Goal: Task Accomplishment & Management: Use online tool/utility

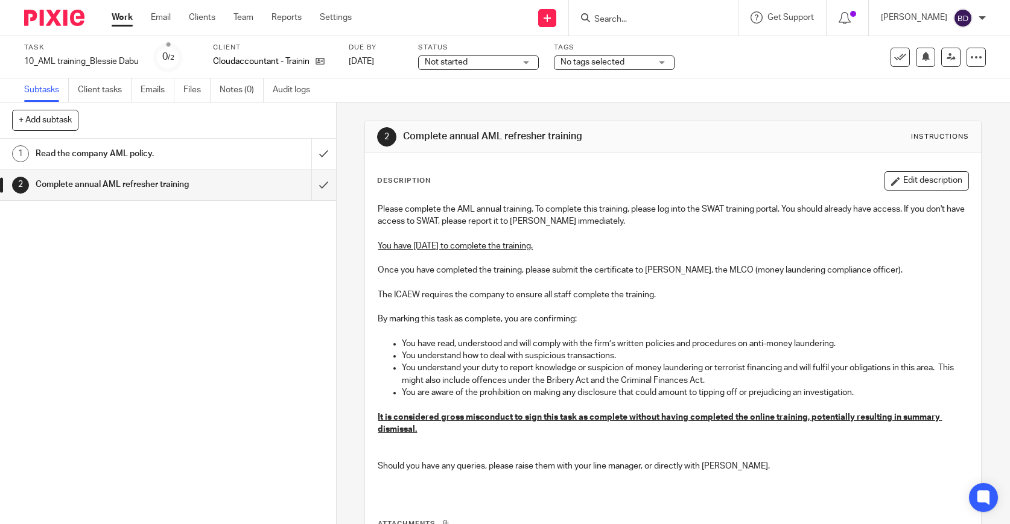
scroll to position [116, 0]
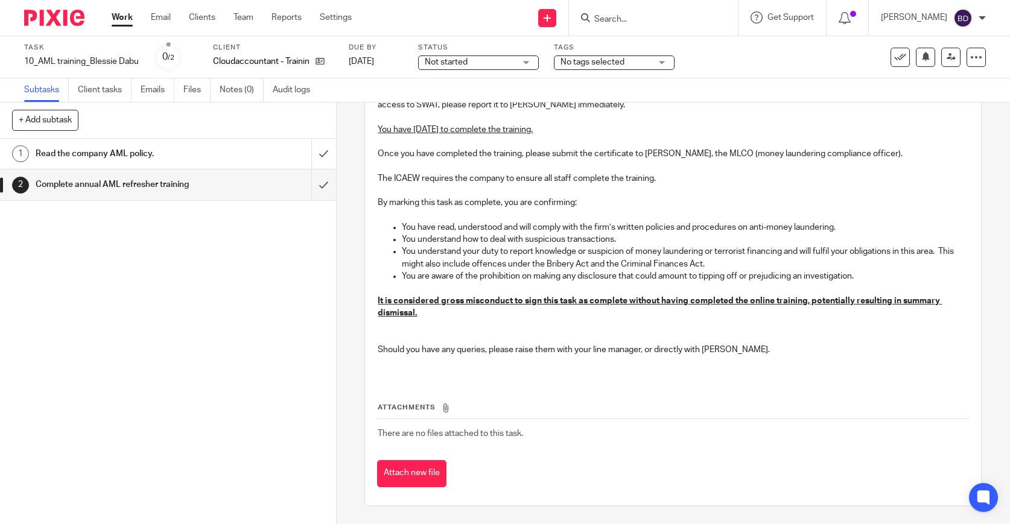
click at [261, 159] on div "Read the company AML policy." at bounding box center [168, 154] width 264 height 18
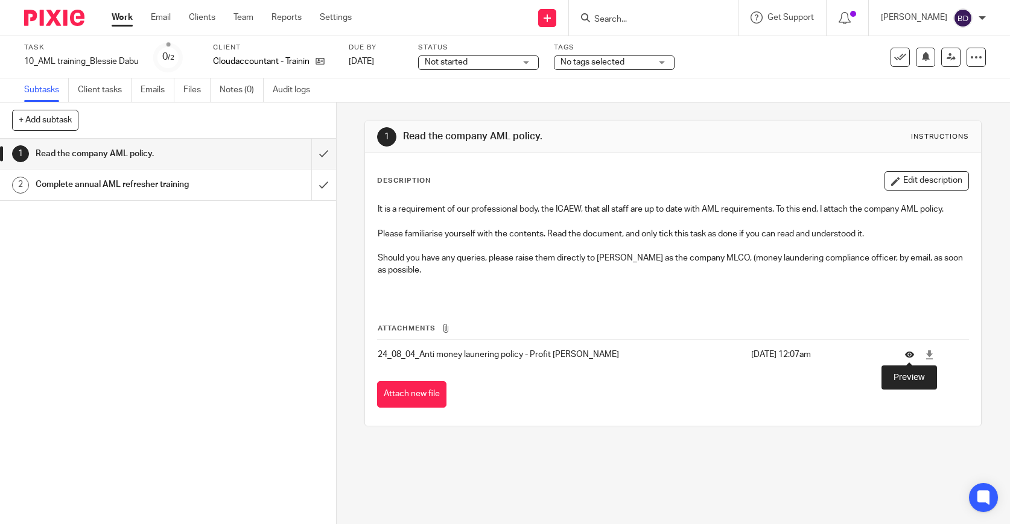
click at [911, 355] on icon at bounding box center [909, 354] width 9 height 9
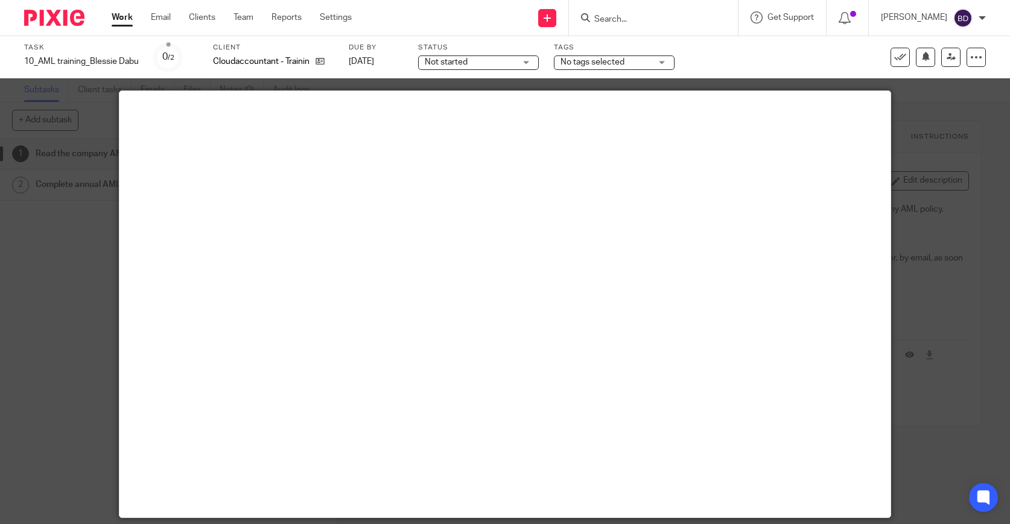
click at [978, 160] on div at bounding box center [505, 262] width 1010 height 524
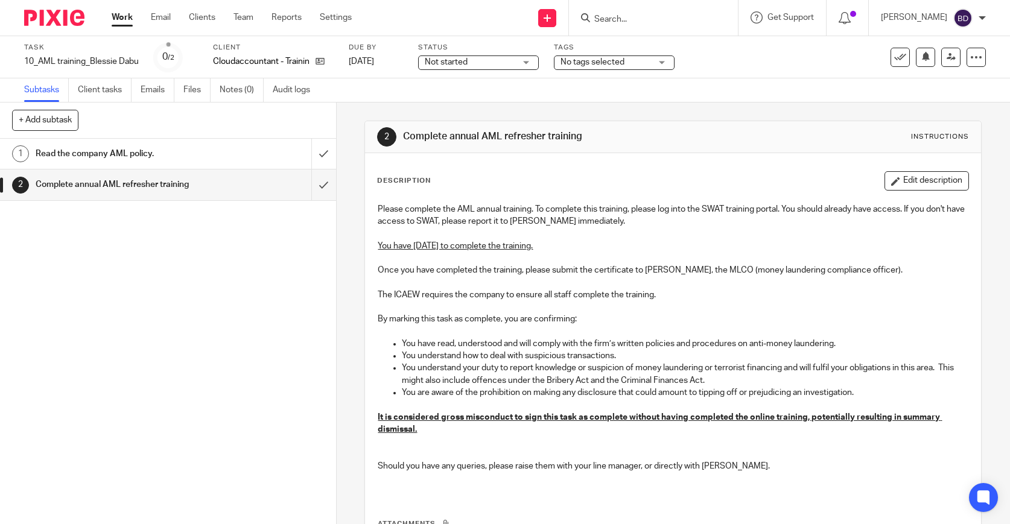
click at [258, 158] on div "Read the company AML policy." at bounding box center [168, 154] width 264 height 18
click at [973, 64] on div at bounding box center [976, 57] width 19 height 19
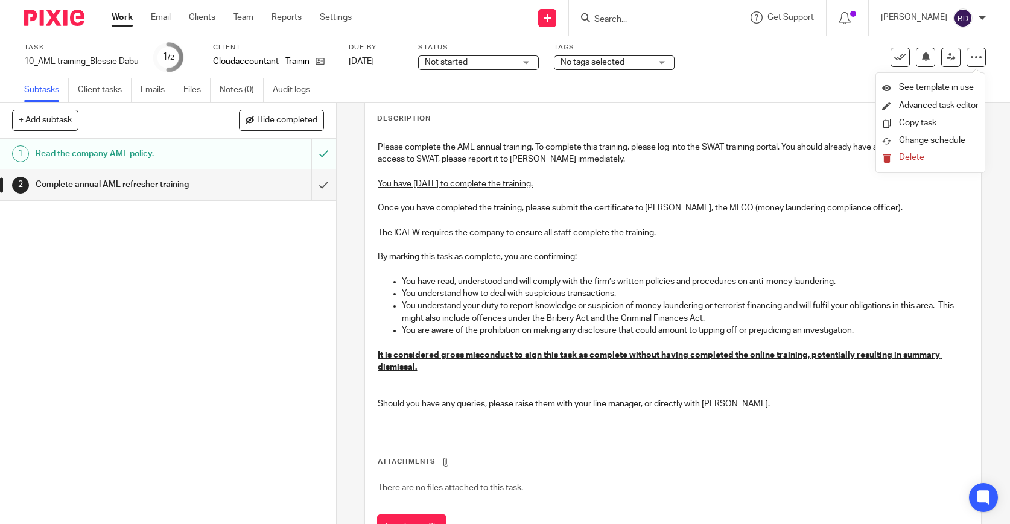
scroll to position [116, 0]
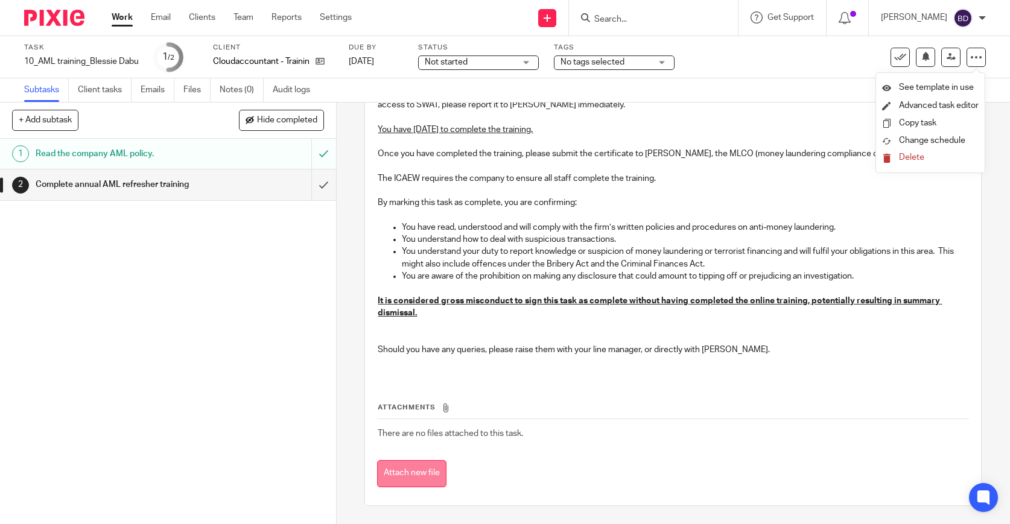
click at [422, 472] on button "Attach new file" at bounding box center [411, 473] width 69 height 27
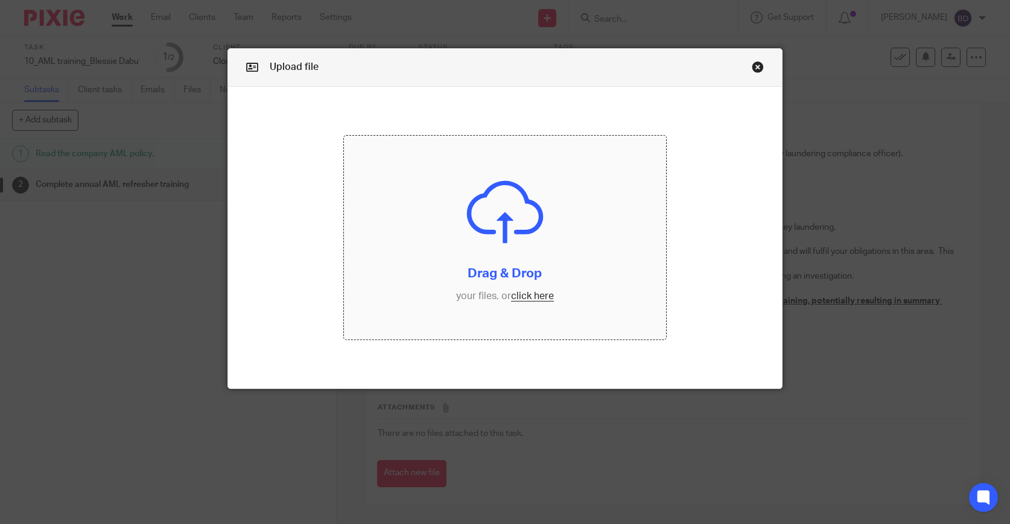
click at [524, 306] on input "file" at bounding box center [505, 238] width 322 height 204
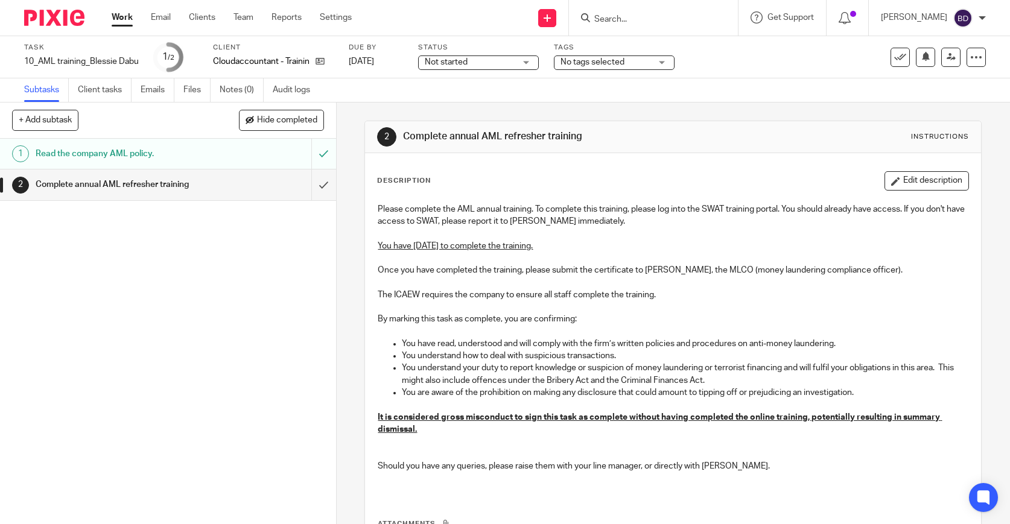
drag, startPoint x: 326, startPoint y: 183, endPoint x: 275, endPoint y: 211, distance: 58.0
click at [275, 211] on div "1 Read the company AML policy. 2 Complete annual AML refresher training" at bounding box center [168, 332] width 336 height 386
click at [164, 98] on link "Emails" at bounding box center [158, 90] width 34 height 24
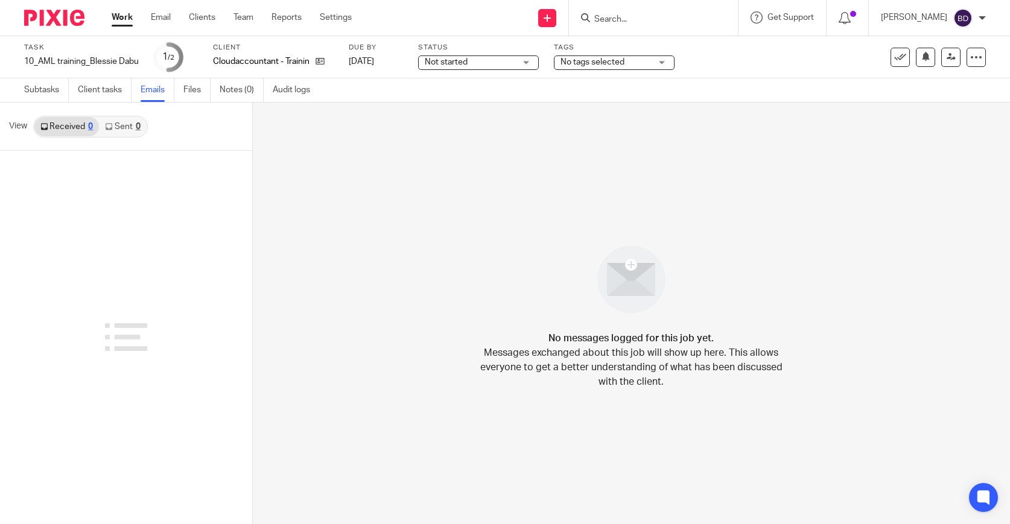
click at [72, 130] on link "Received 0" at bounding box center [66, 126] width 65 height 19
click at [127, 126] on link "Sent 0" at bounding box center [122, 126] width 47 height 19
click at [68, 133] on link "Received 0" at bounding box center [66, 126] width 65 height 19
click at [974, 54] on icon at bounding box center [976, 57] width 12 height 12
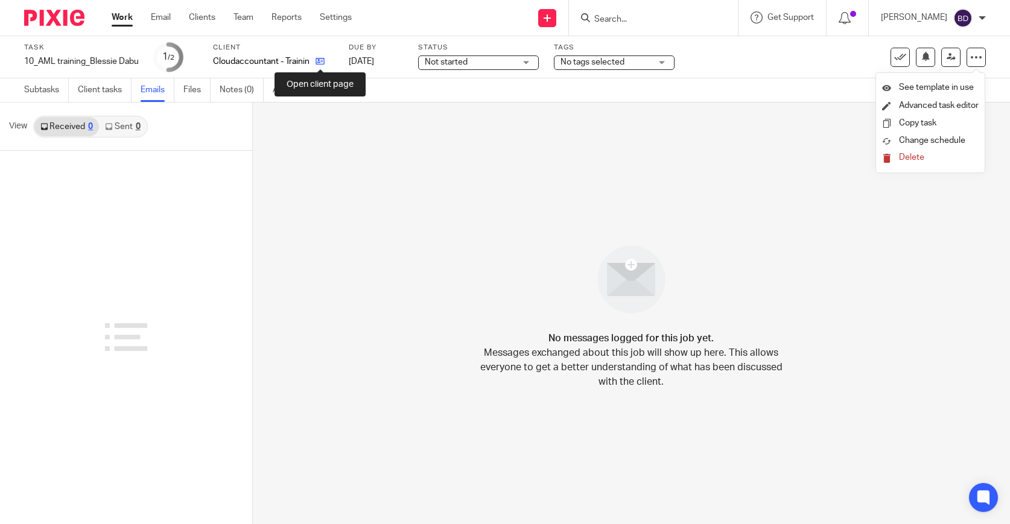
click at [322, 60] on icon at bounding box center [320, 61] width 9 height 9
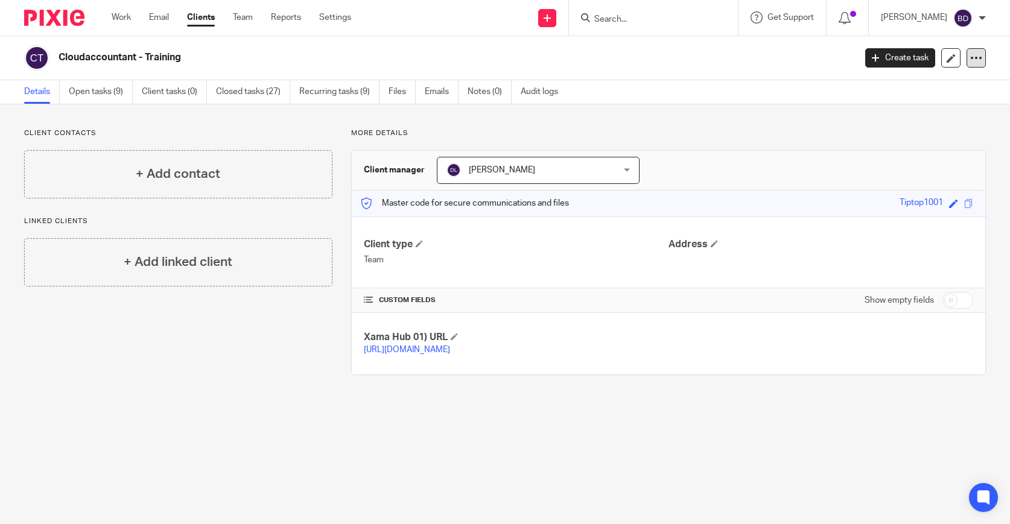
click at [973, 58] on icon at bounding box center [976, 58] width 12 height 12
click at [100, 88] on link "Open tasks (9)" at bounding box center [101, 92] width 64 height 24
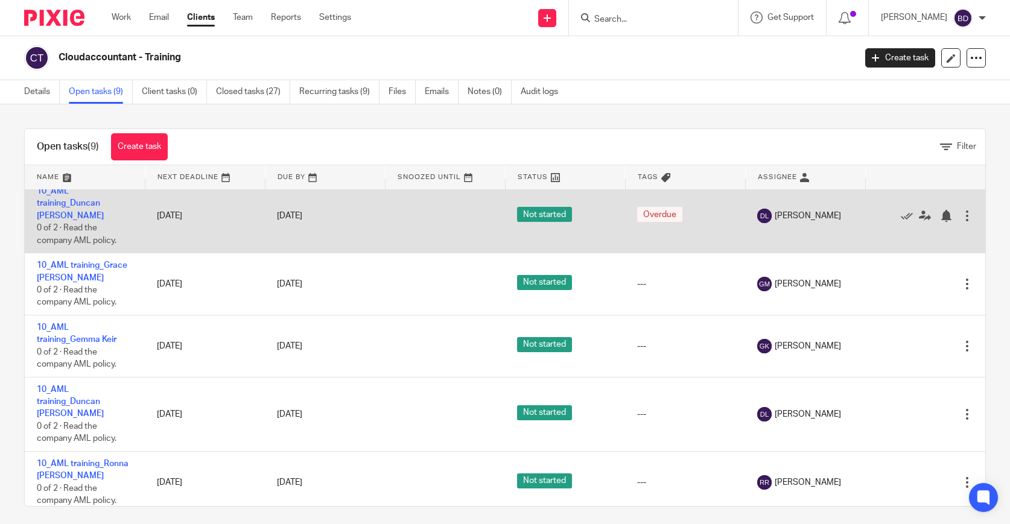
scroll to position [252, 0]
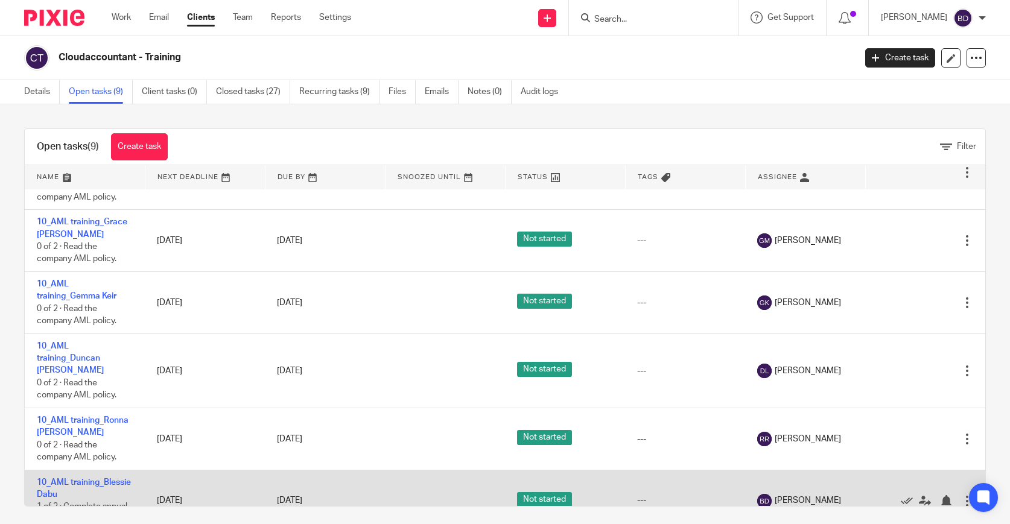
click at [113, 470] on td "10_AML training_Blessie Dabu 1 of 2 · Complete annual AML refresher training" at bounding box center [85, 501] width 120 height 62
click at [110, 478] on link "10_AML training_Blessie Dabu" at bounding box center [84, 488] width 94 height 21
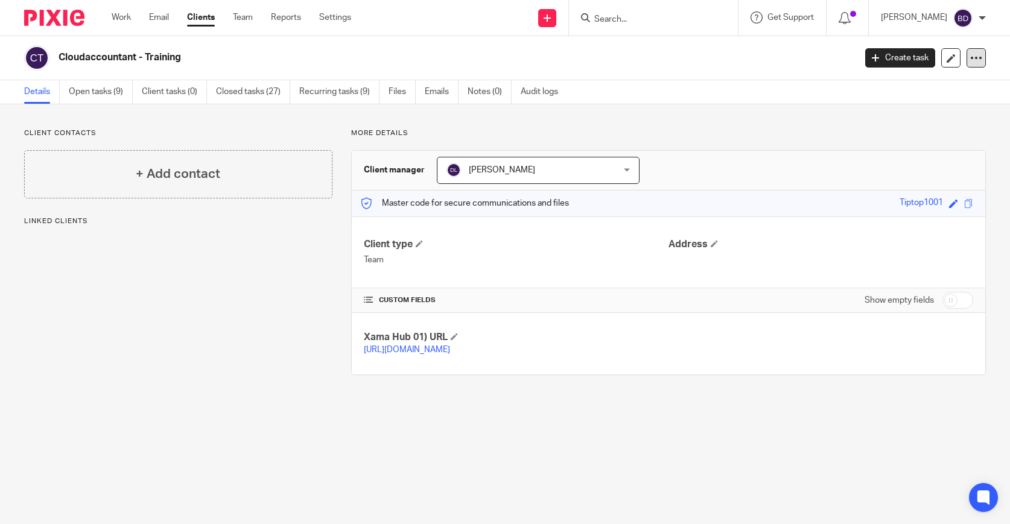
click at [975, 59] on icon at bounding box center [976, 58] width 12 height 12
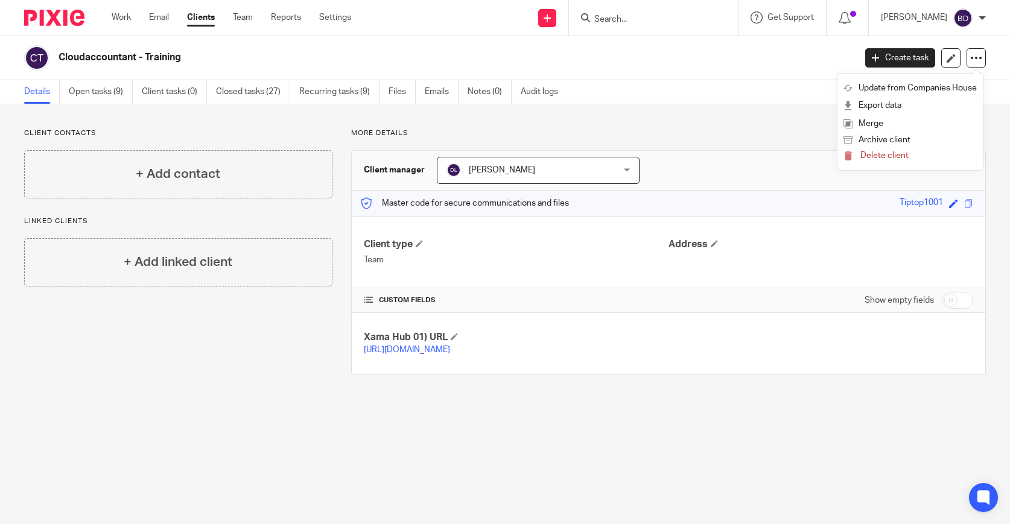
click at [778, 129] on p "More details" at bounding box center [668, 134] width 635 height 10
click at [431, 96] on link "Emails" at bounding box center [442, 92] width 34 height 24
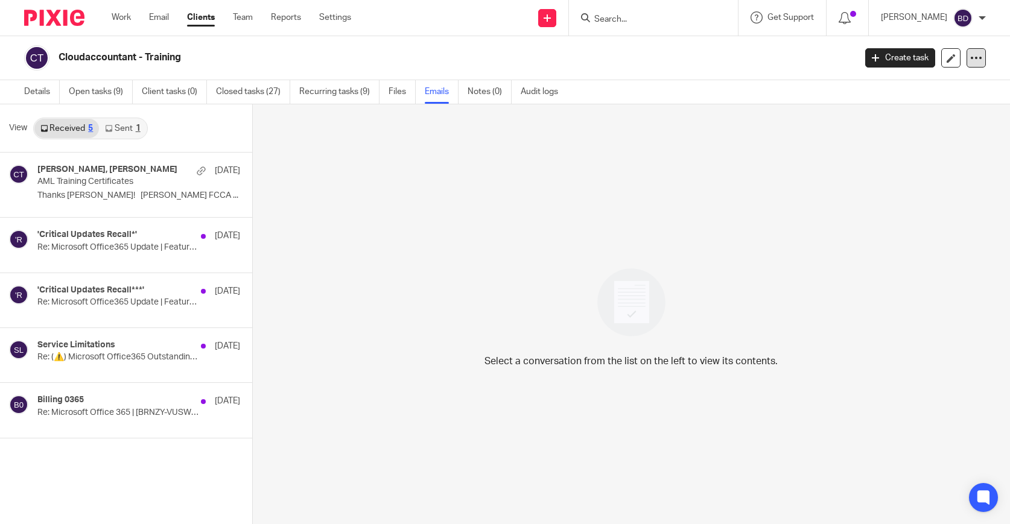
click at [970, 60] on icon at bounding box center [976, 58] width 12 height 12
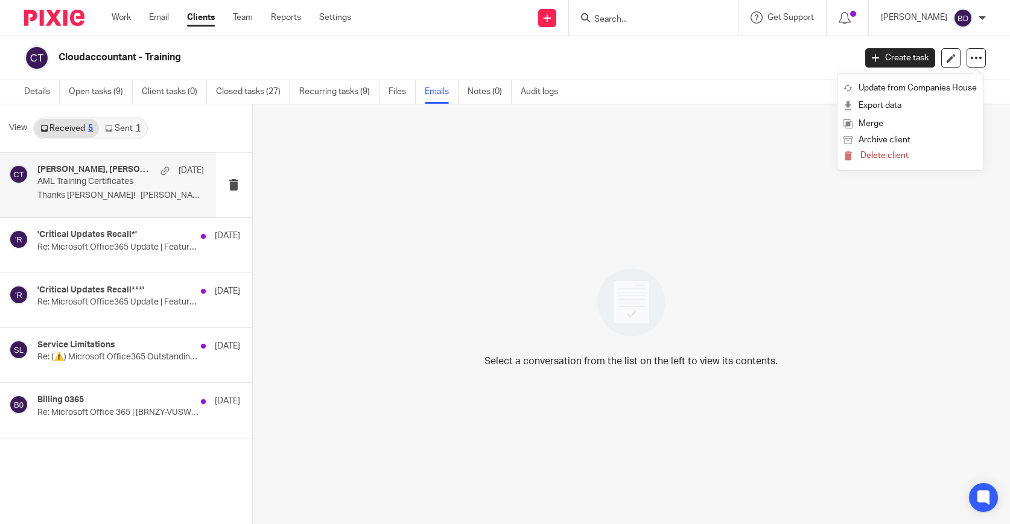
click at [137, 202] on div "Samantha McDonald, Khaye Elma 13 Aug AML Training Certificates Thanks Khaye! Sa…" at bounding box center [120, 185] width 167 height 40
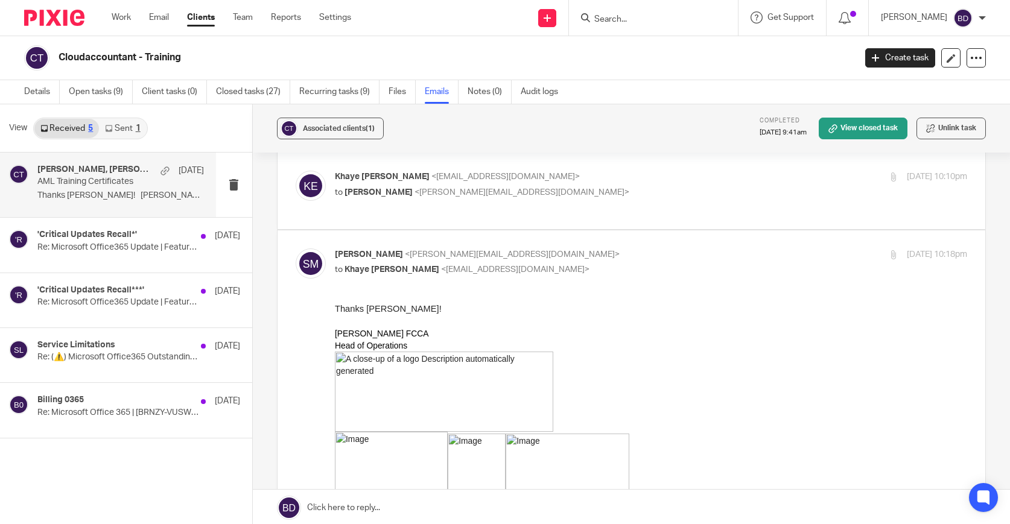
scroll to position [8, 0]
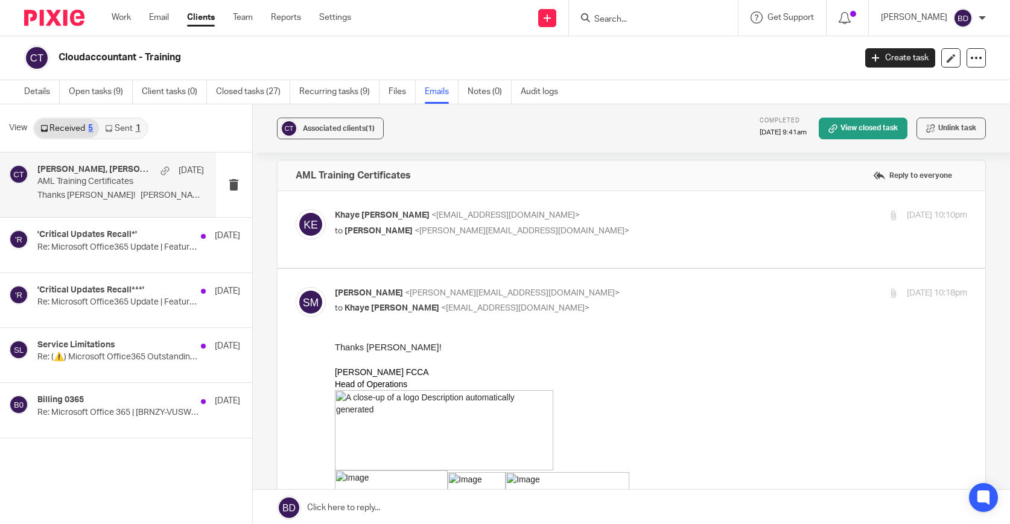
click at [441, 232] on span "<samantha@profitgenie.group>" at bounding box center [522, 231] width 215 height 8
checkbox input "true"
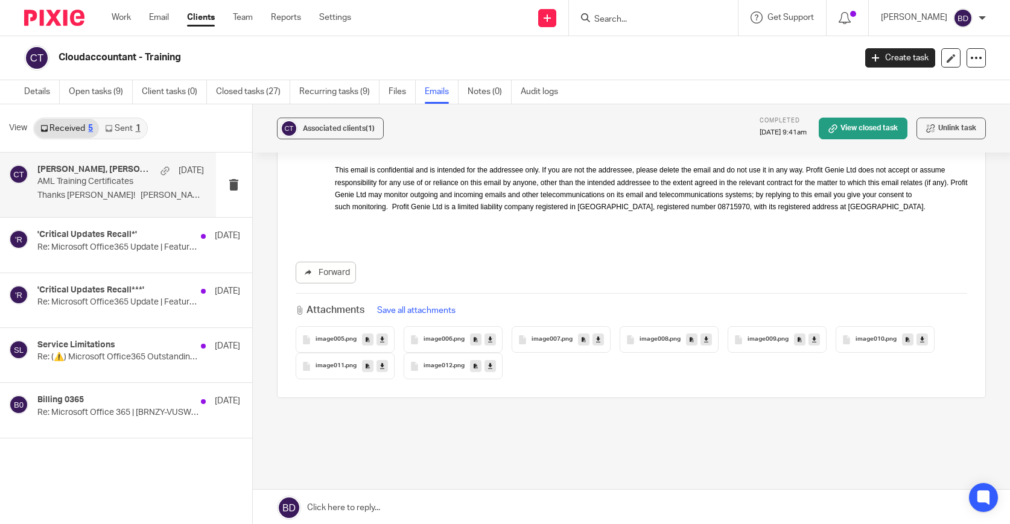
scroll to position [1586, 0]
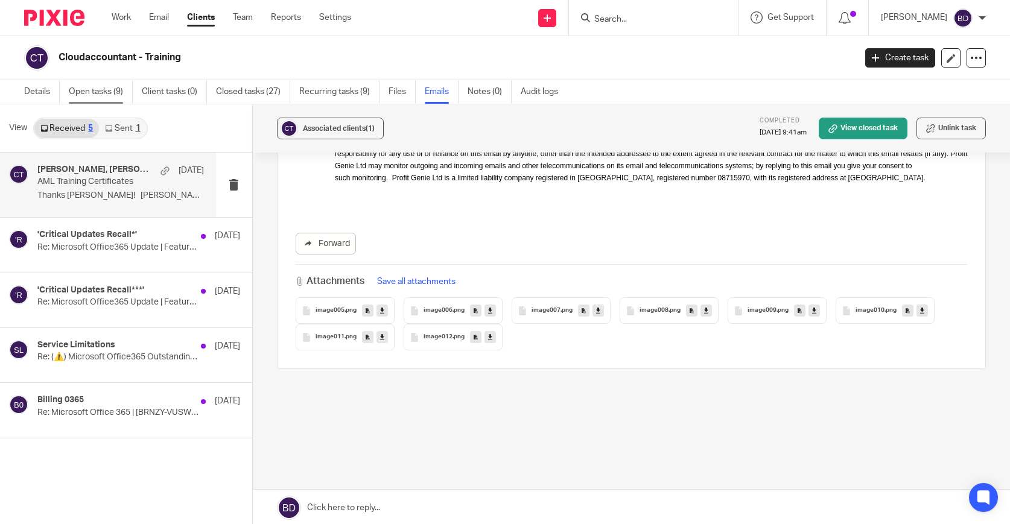
click at [107, 92] on link "Open tasks (9)" at bounding box center [101, 92] width 64 height 24
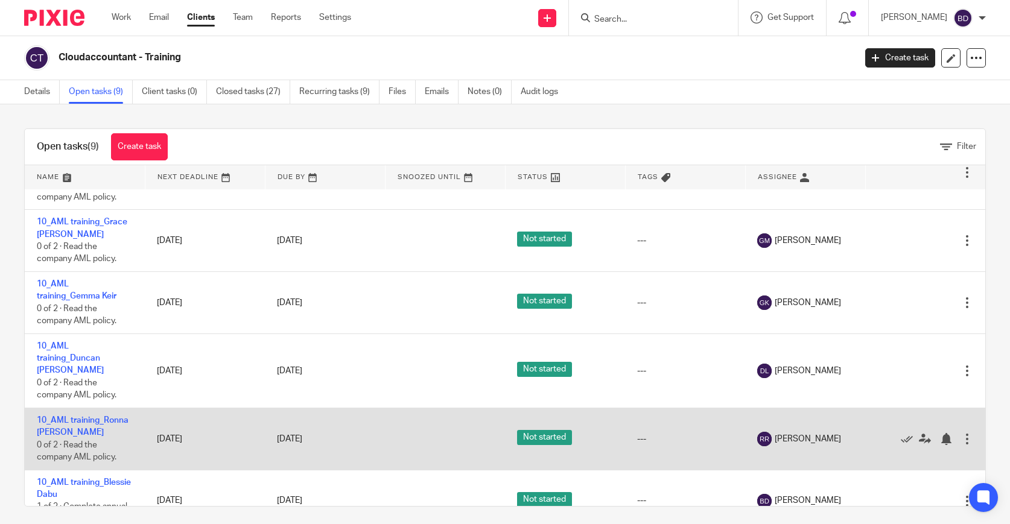
scroll to position [7, 0]
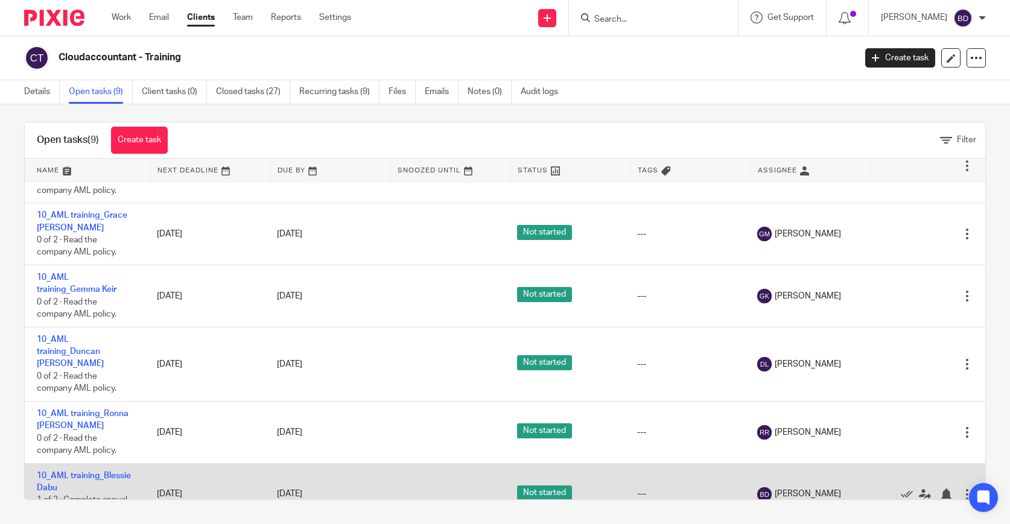
click at [971, 489] on div at bounding box center [967, 495] width 12 height 12
click at [93, 472] on link "10_AML training_Blessie Dabu" at bounding box center [84, 482] width 94 height 21
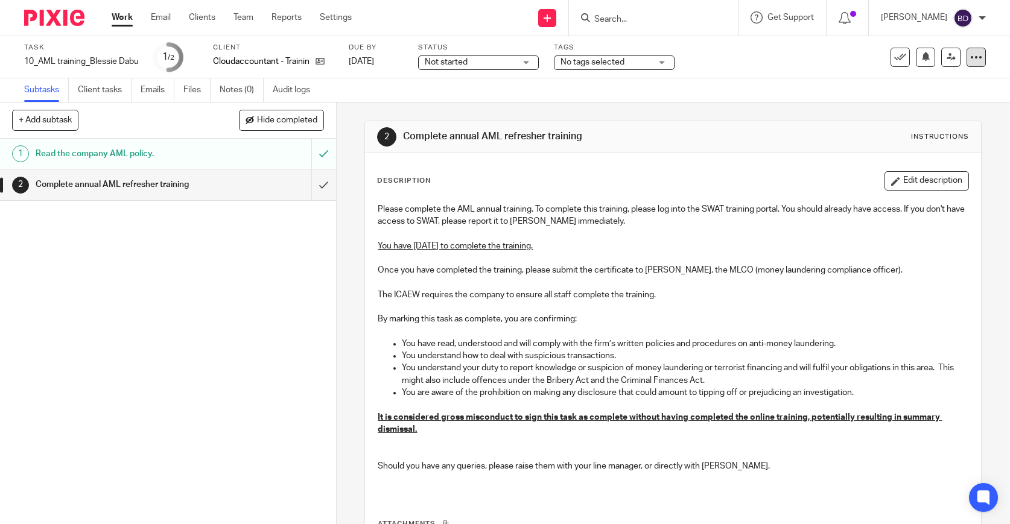
click at [974, 55] on icon at bounding box center [976, 57] width 12 height 12
click at [77, 128] on button "+ Add subtask" at bounding box center [45, 120] width 66 height 21
type input "Email Certificate"
click at [308, 122] on p "+ Add" at bounding box center [306, 120] width 35 height 21
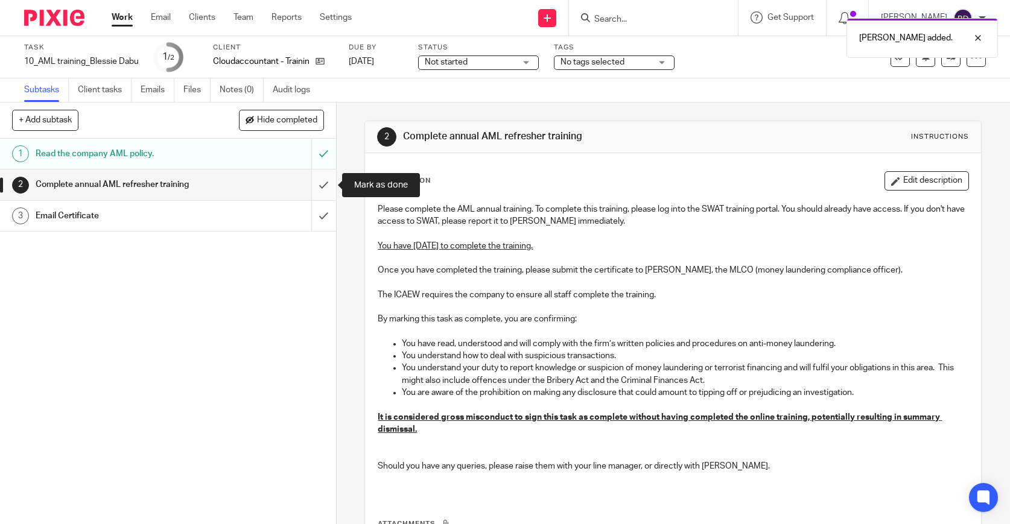
click at [322, 191] on input "submit" at bounding box center [168, 185] width 336 height 30
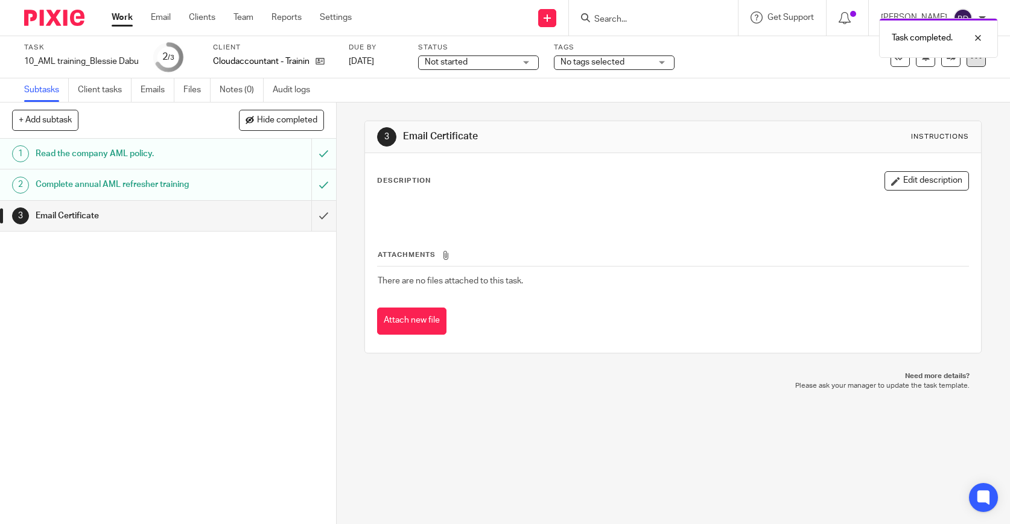
click at [978, 65] on div at bounding box center [976, 57] width 19 height 19
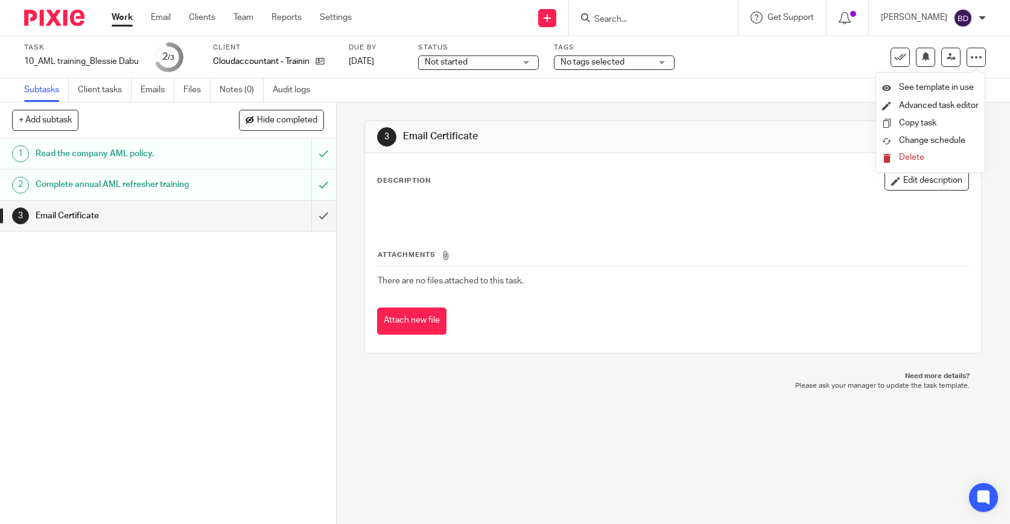
click at [718, 253] on th "Attachments" at bounding box center [673, 257] width 592 height 17
click at [977, 63] on div at bounding box center [976, 57] width 19 height 19
click at [901, 103] on link "Advanced task editor" at bounding box center [939, 105] width 80 height 8
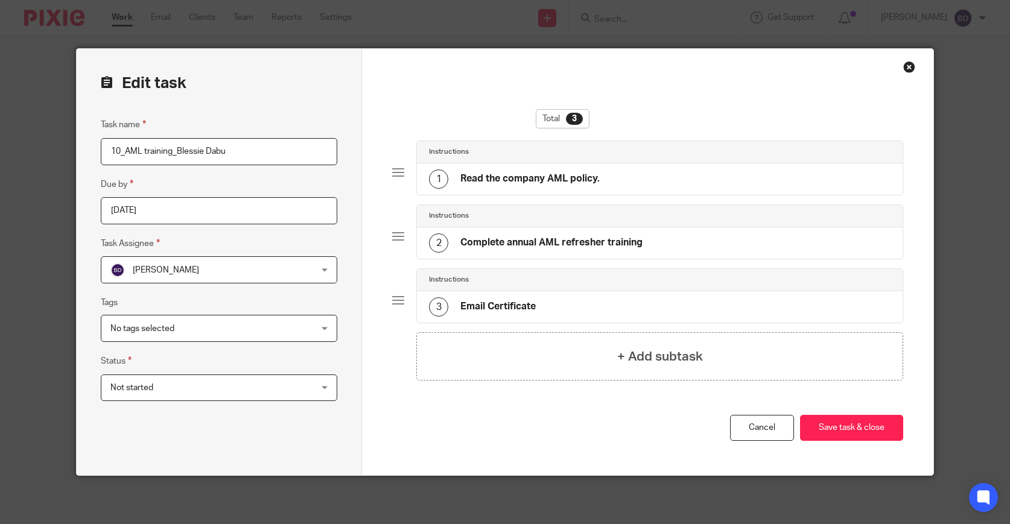
click at [480, 308] on h4 "Email Certificate" at bounding box center [497, 306] width 75 height 13
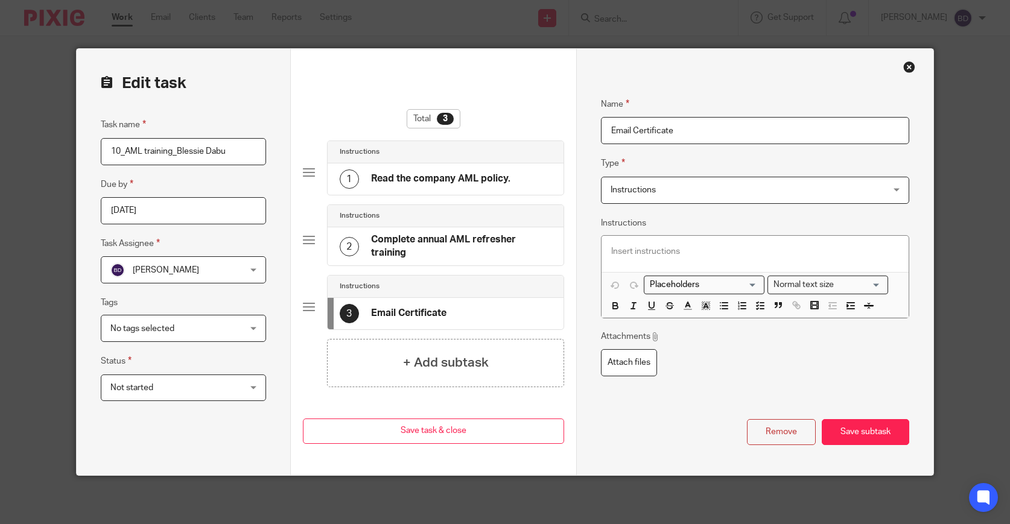
click at [889, 188] on div "Instructions Instructions" at bounding box center [755, 190] width 308 height 27
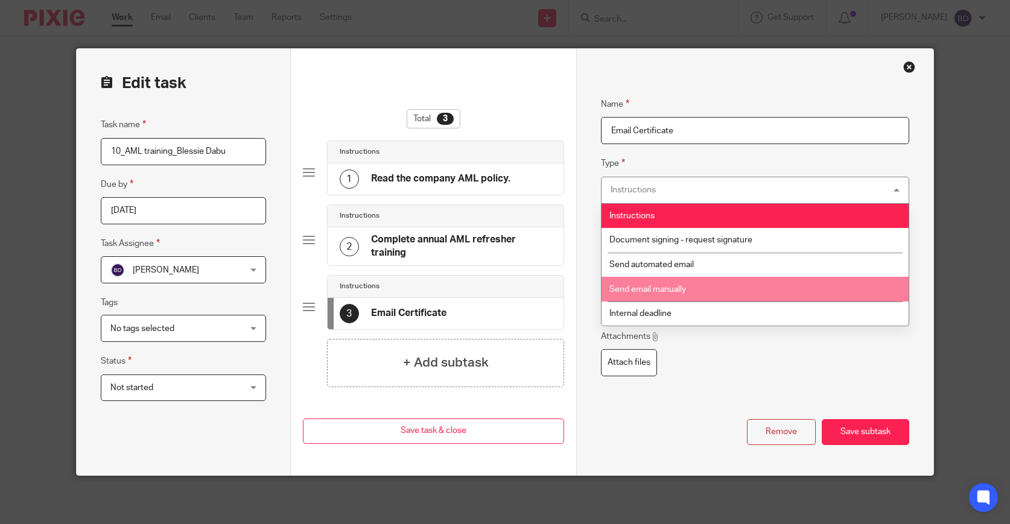
click at [758, 292] on li "Send email manually" at bounding box center [755, 289] width 307 height 25
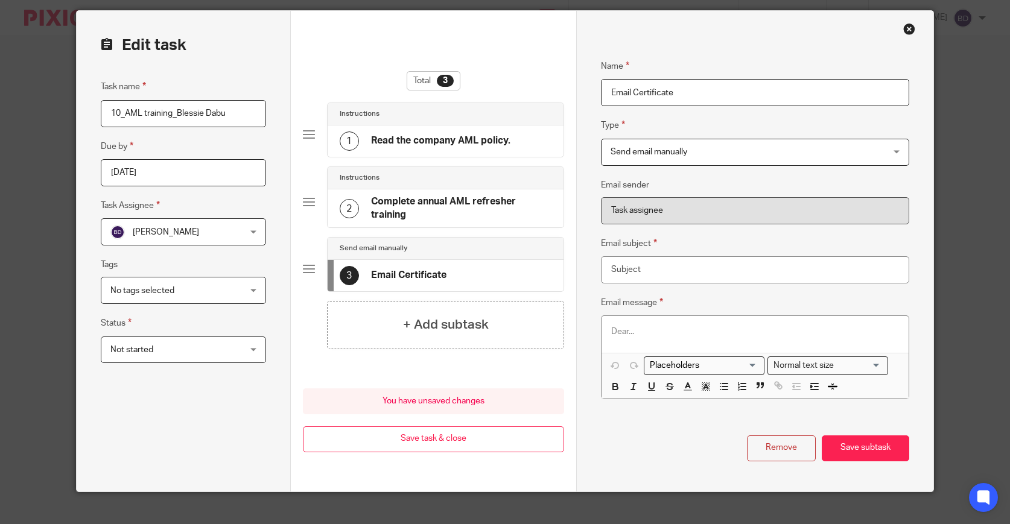
scroll to position [54, 0]
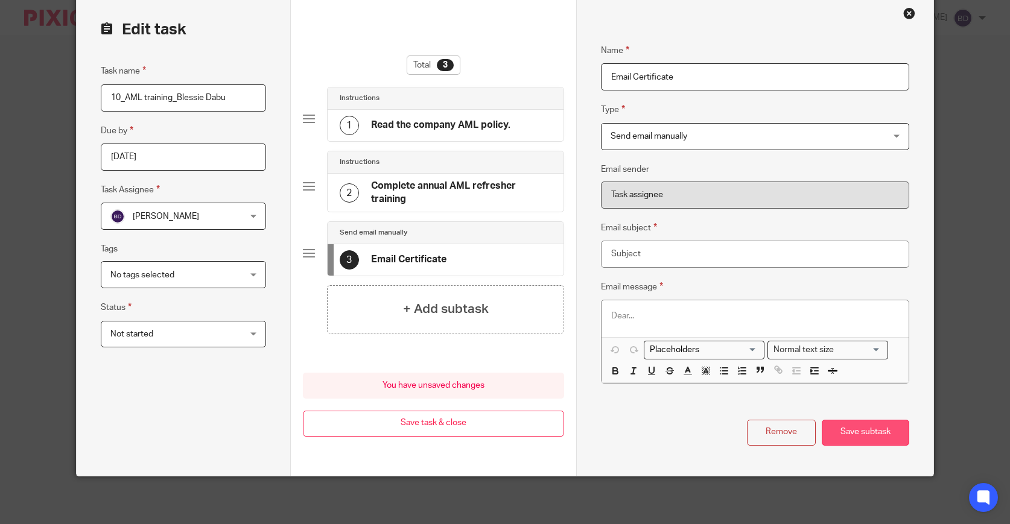
click at [846, 434] on button "Save subtask" at bounding box center [865, 433] width 87 height 26
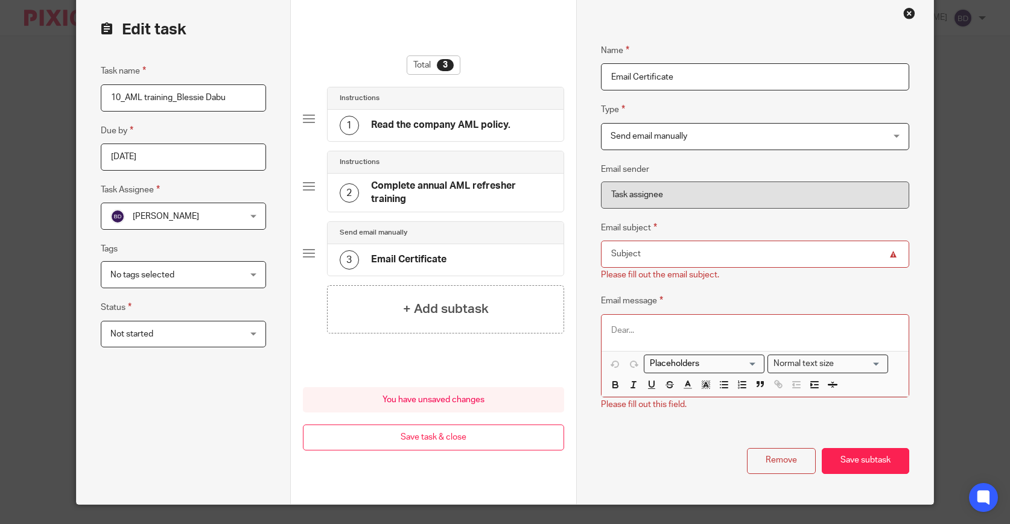
click at [798, 251] on input "Email subject" at bounding box center [755, 254] width 308 height 27
click at [827, 268] on input "Email subject" at bounding box center [755, 254] width 308 height 27
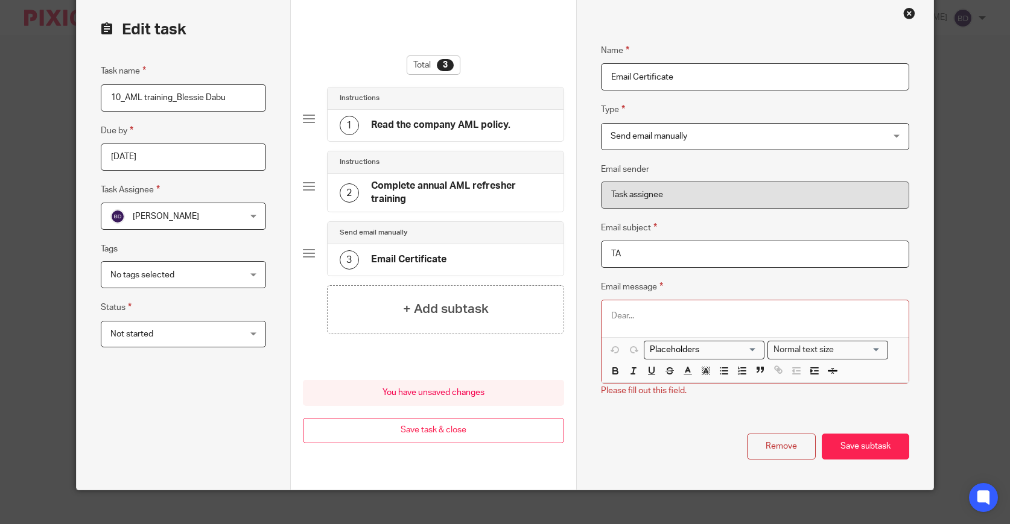
type input "T"
type input "AML Training Certificates"
click at [774, 320] on p at bounding box center [755, 316] width 288 height 12
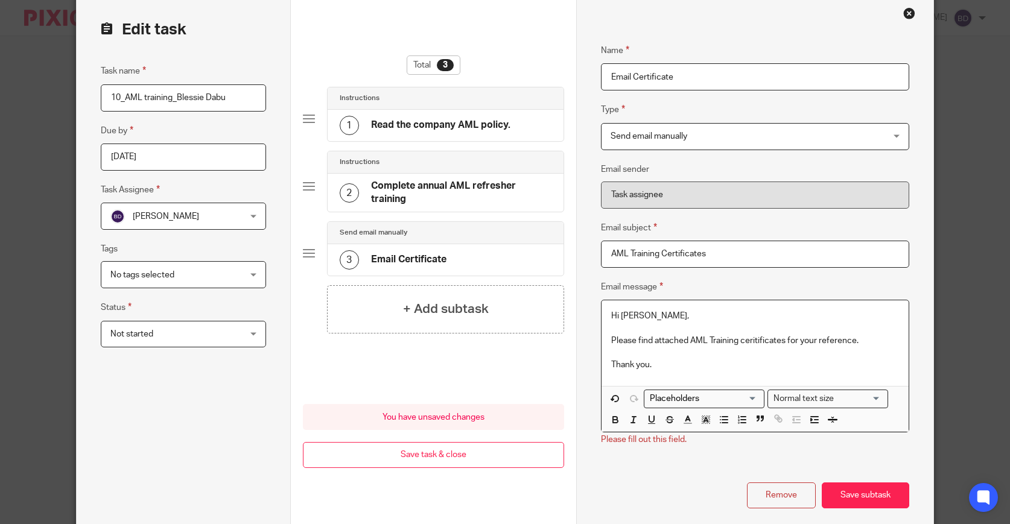
click at [758, 341] on p "Please find attached AML Training ceritificates for your reference." at bounding box center [755, 341] width 288 height 12
click at [851, 492] on button "Save subtask" at bounding box center [865, 496] width 87 height 26
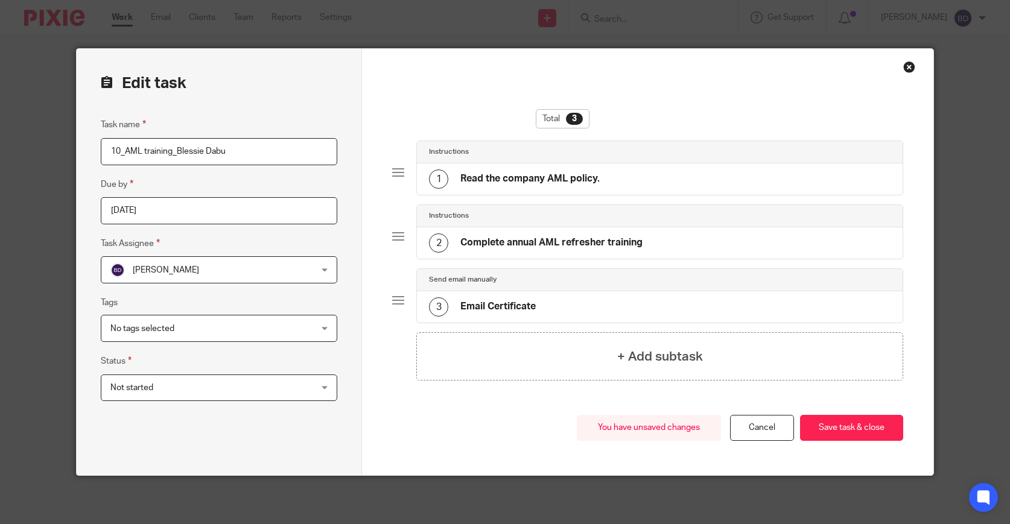
scroll to position [0, 0]
click at [829, 427] on button "Save task & close" at bounding box center [851, 428] width 103 height 26
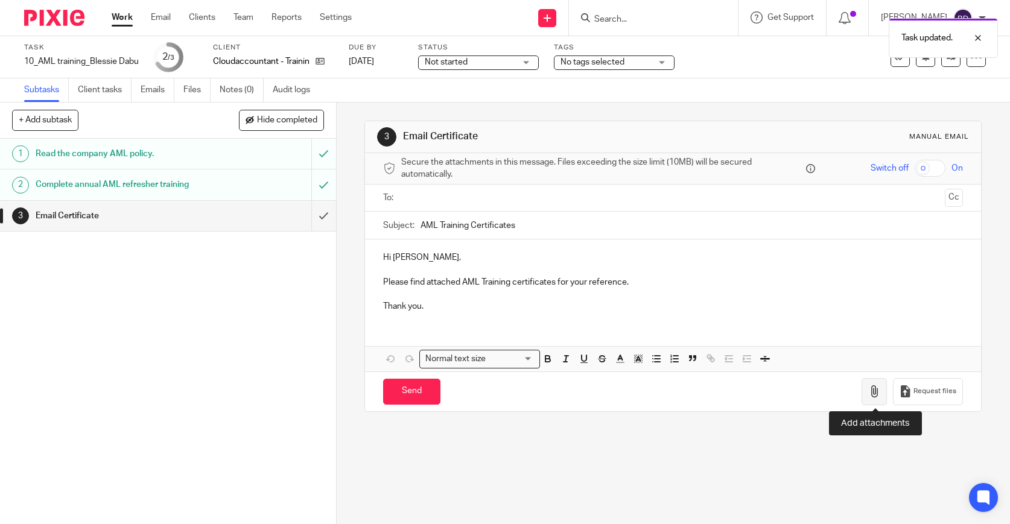
click at [872, 386] on icon "button" at bounding box center [874, 392] width 12 height 12
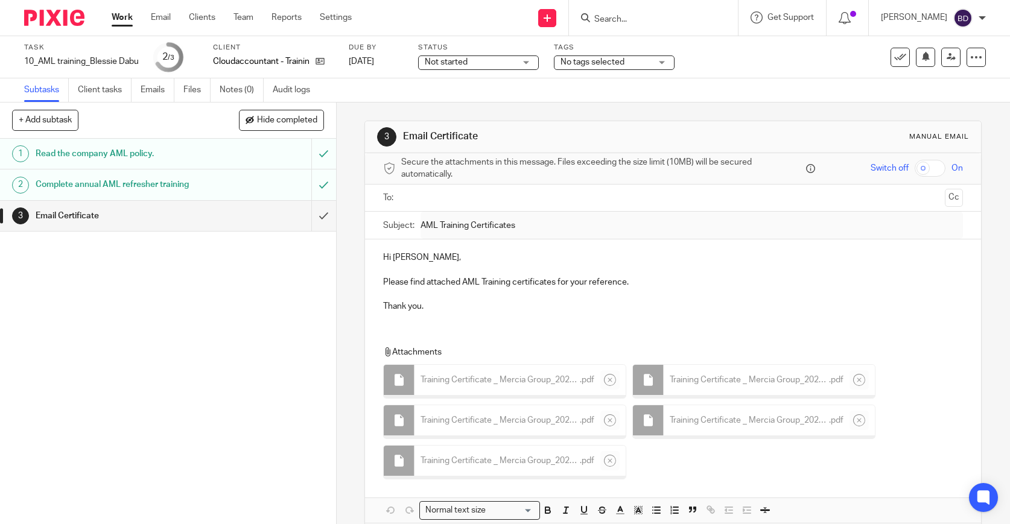
click at [577, 183] on div "Secure the attachments in this message. Files exceeding the size limit (10MB) w…" at bounding box center [673, 168] width 616 height 31
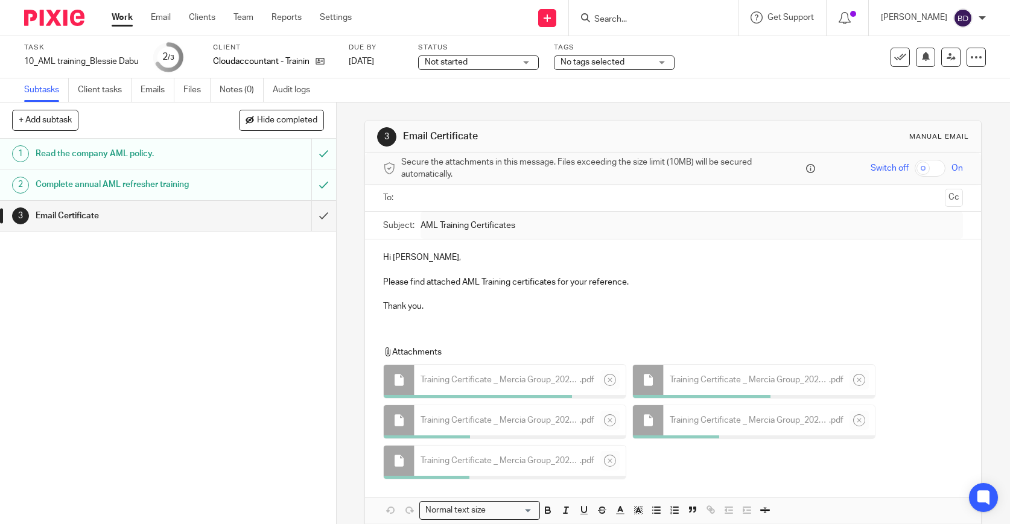
click at [576, 201] on input "text" at bounding box center [672, 198] width 535 height 14
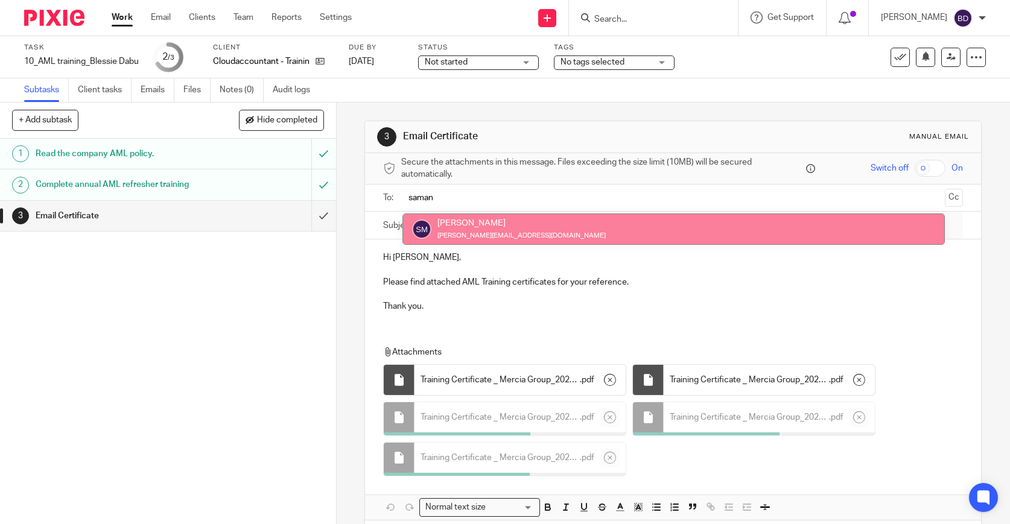
type input "saman"
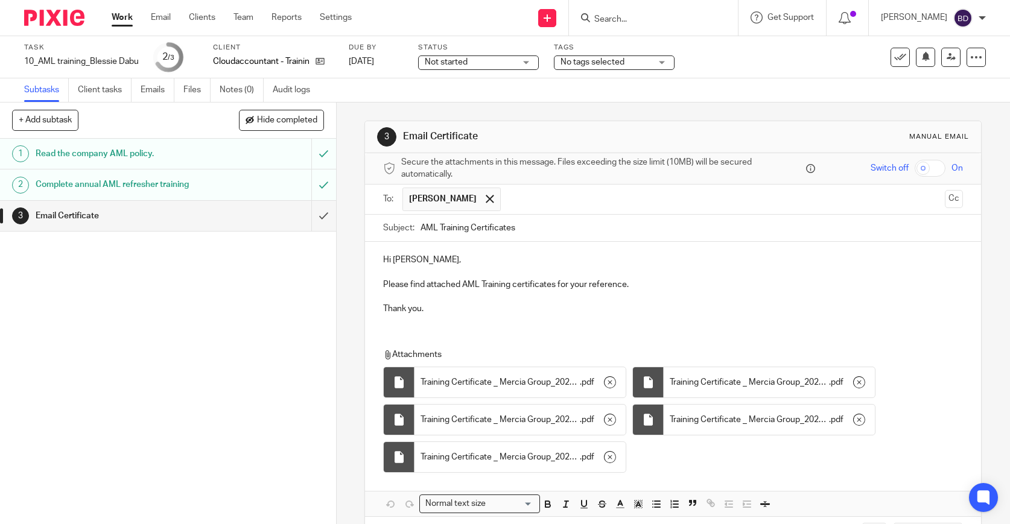
scroll to position [51, 0]
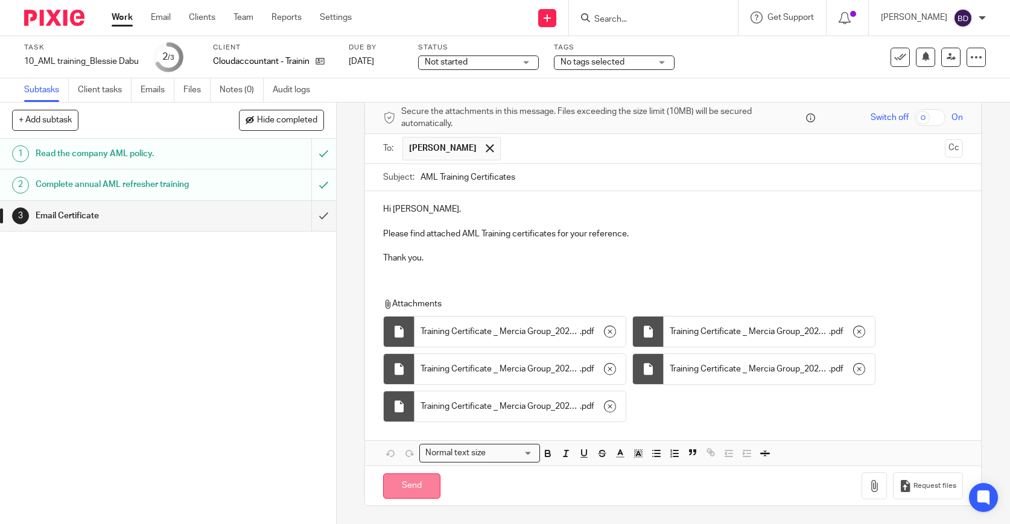
click at [414, 481] on input "Send" at bounding box center [411, 487] width 57 height 26
type input "Sent"
